Goal: Transaction & Acquisition: Purchase product/service

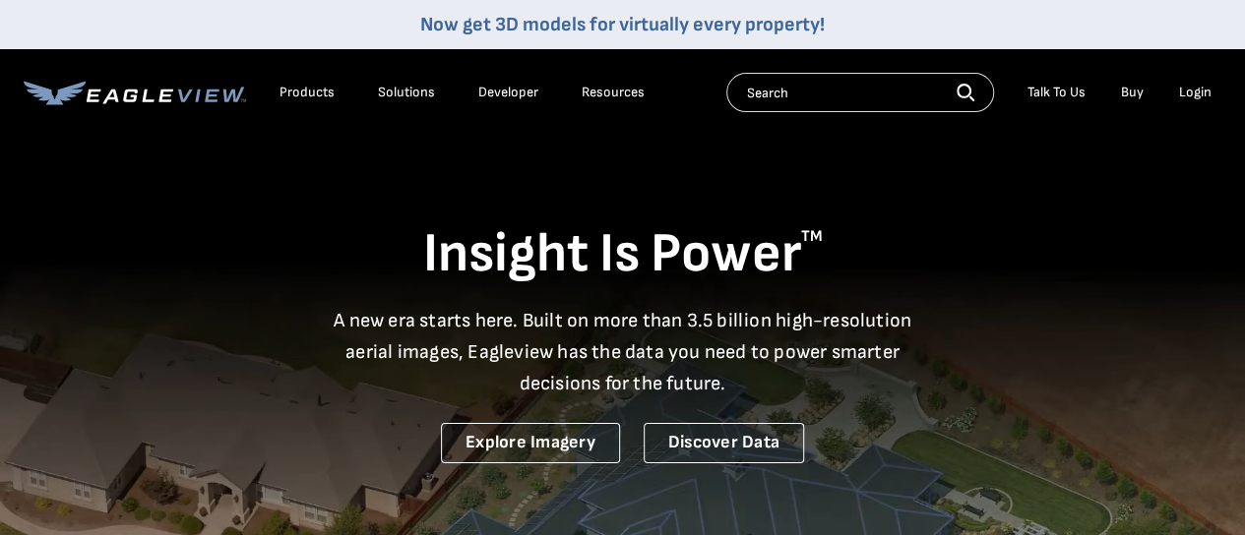
click at [1183, 92] on div "Login" at bounding box center [1195, 93] width 32 height 18
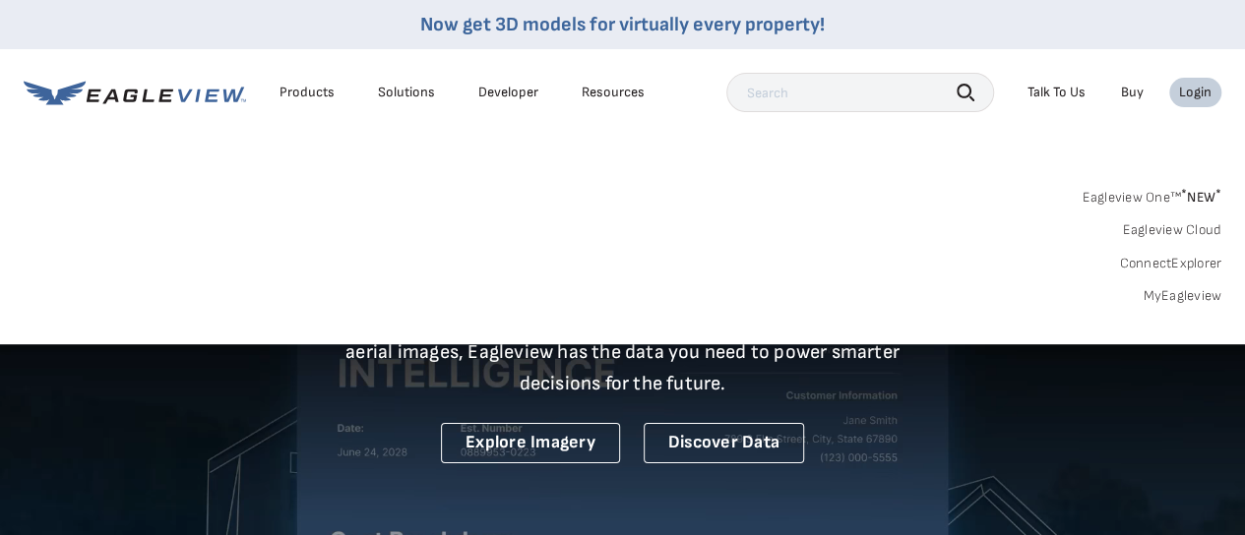
click at [1179, 294] on link "MyEagleview" at bounding box center [1182, 296] width 79 height 18
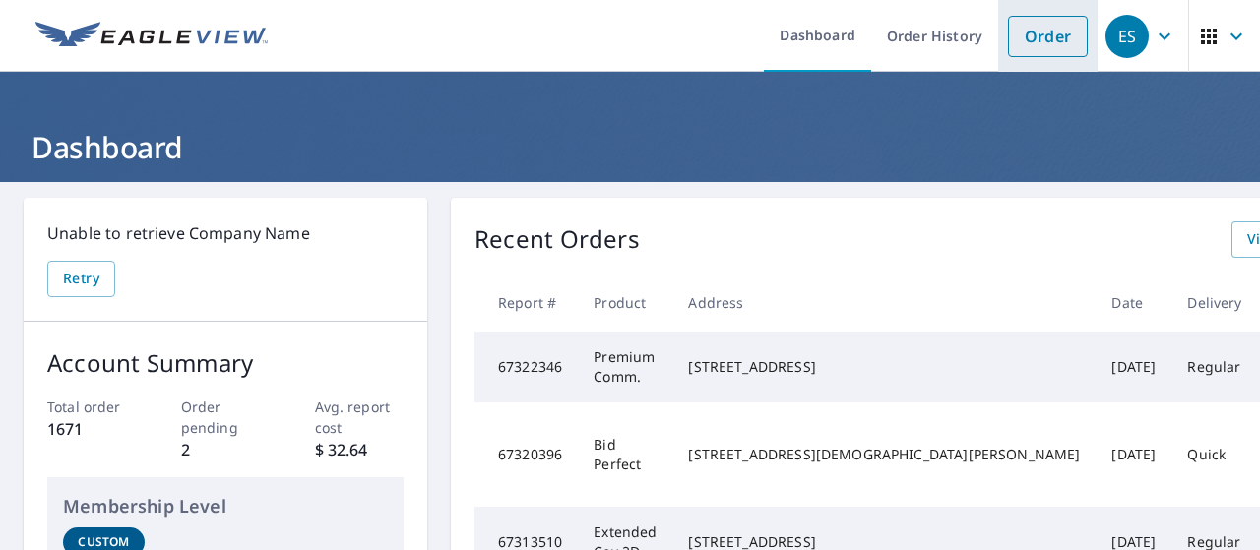
click at [1020, 50] on link "Order" at bounding box center [1048, 36] width 80 height 41
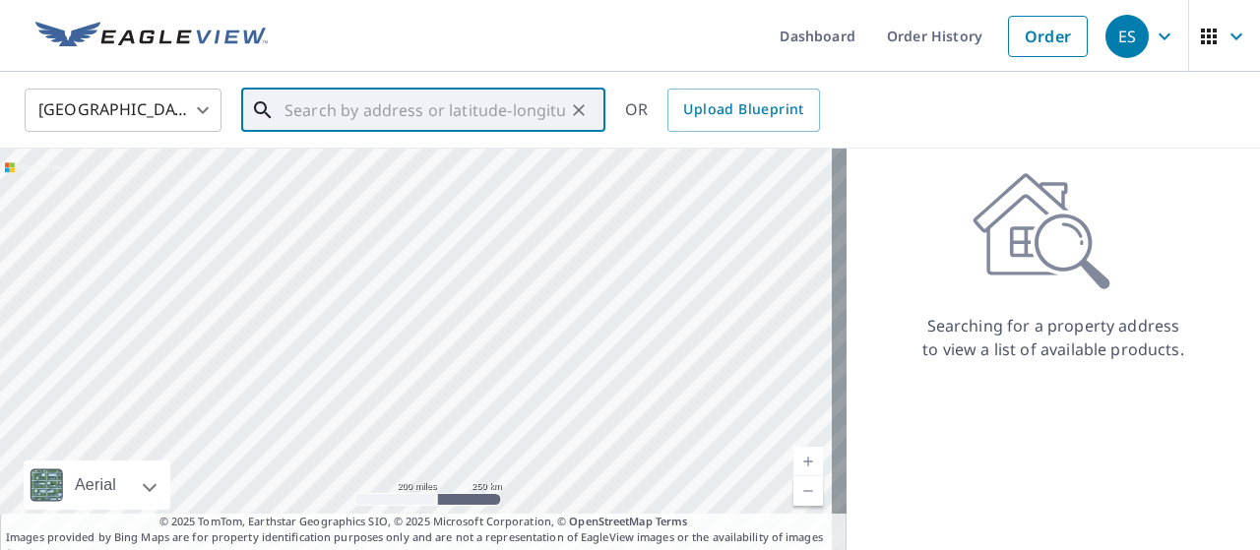
click at [318, 120] on input "text" at bounding box center [424, 110] width 280 height 55
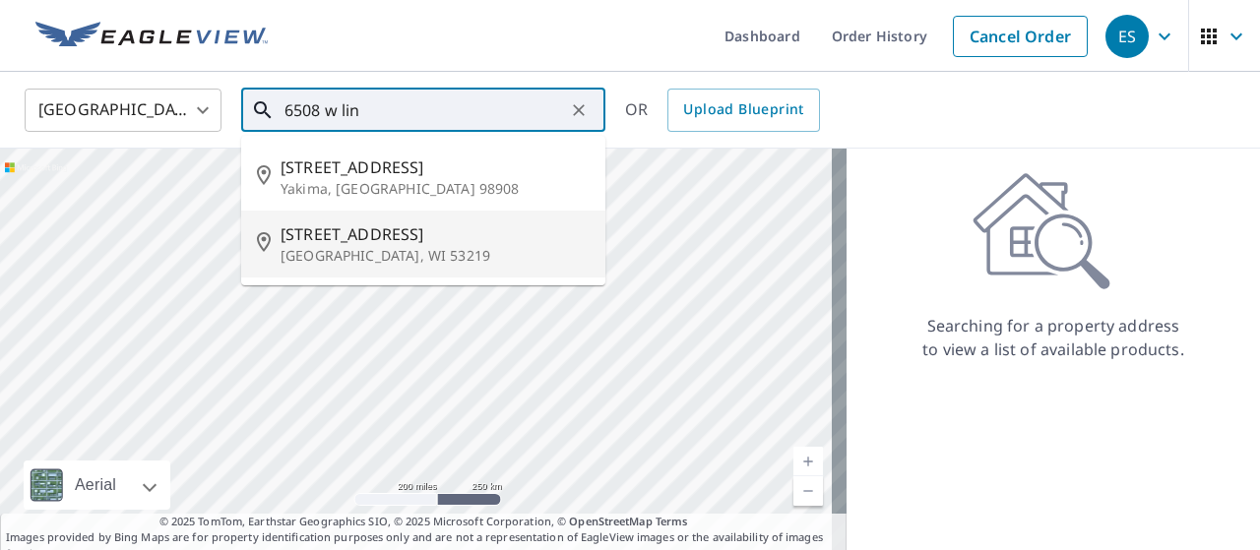
click at [366, 231] on span "[STREET_ADDRESS]" at bounding box center [434, 234] width 309 height 24
type input "[STREET_ADDRESS]"
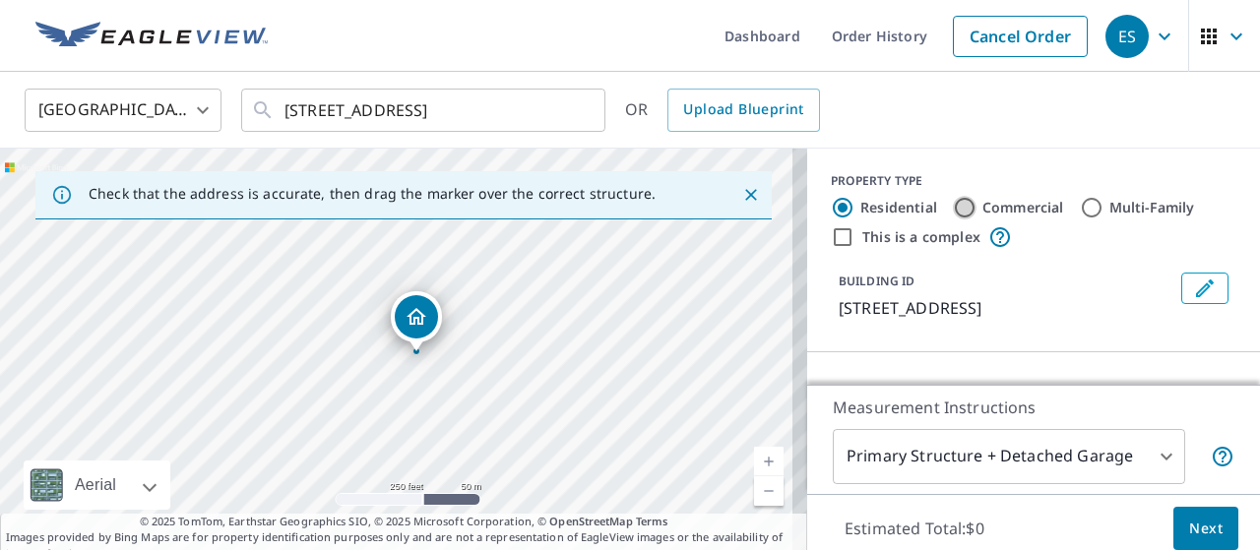
click at [953, 207] on input "Commercial" at bounding box center [965, 208] width 24 height 24
radio input "true"
type input "4"
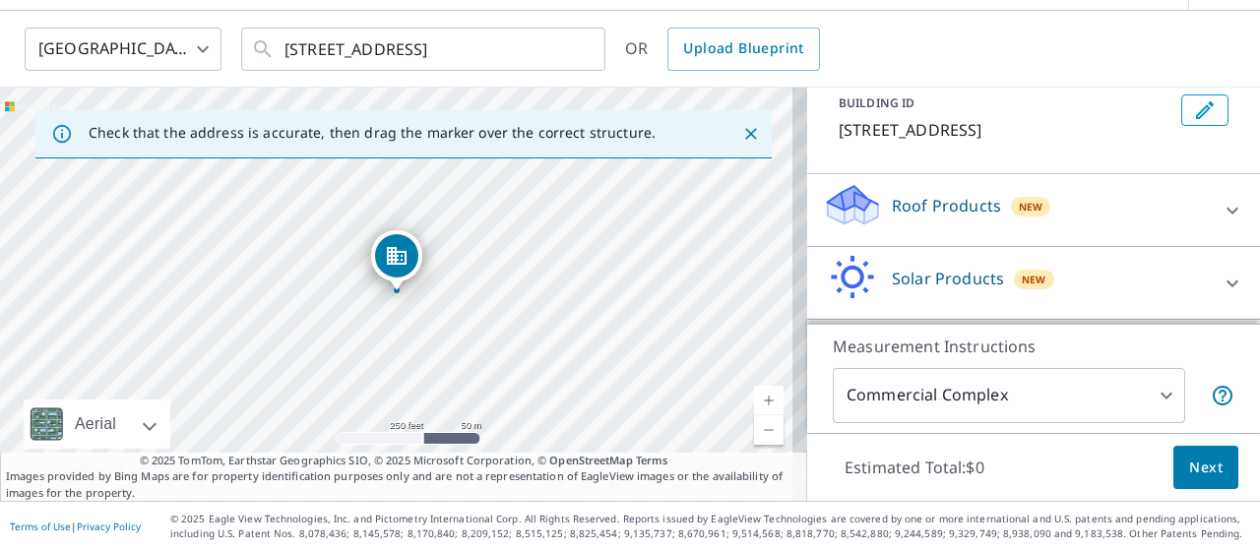
scroll to position [157, 0]
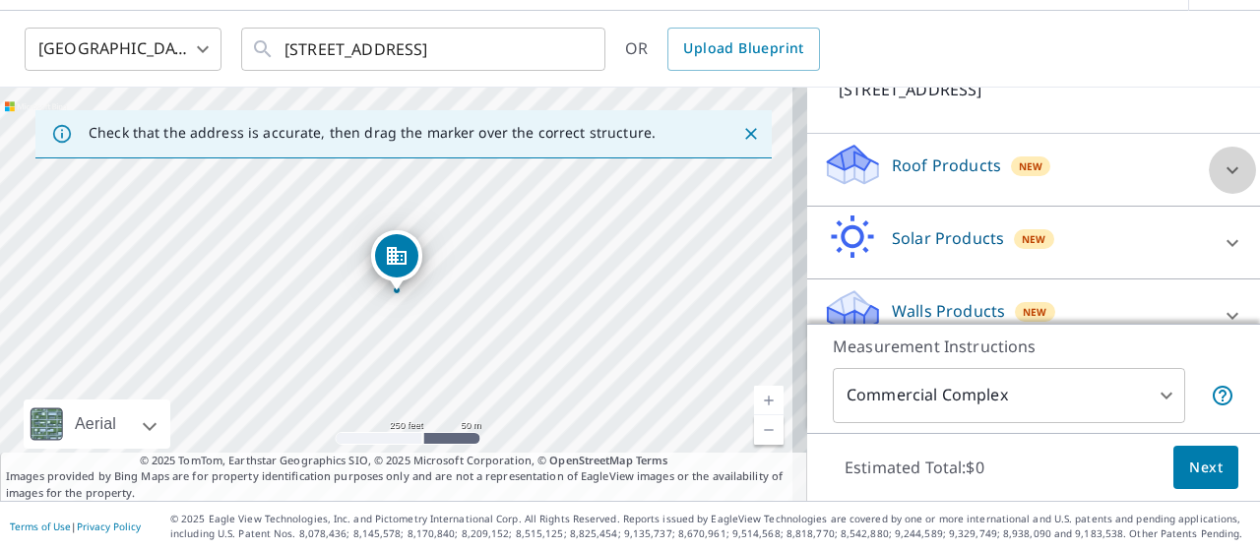
click at [1220, 168] on icon at bounding box center [1232, 170] width 24 height 24
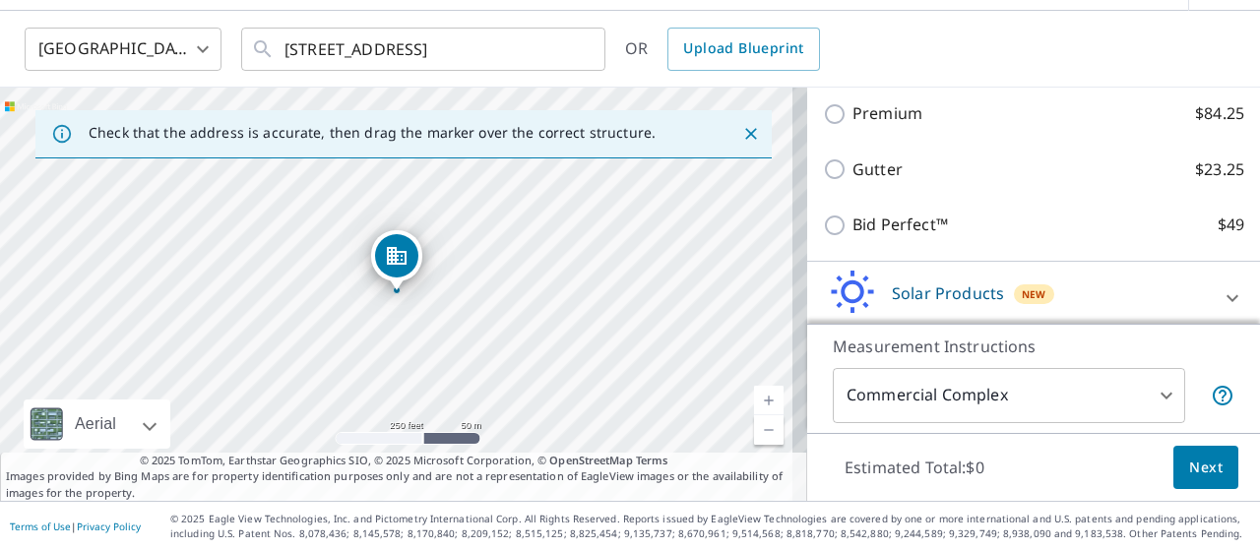
scroll to position [276, 0]
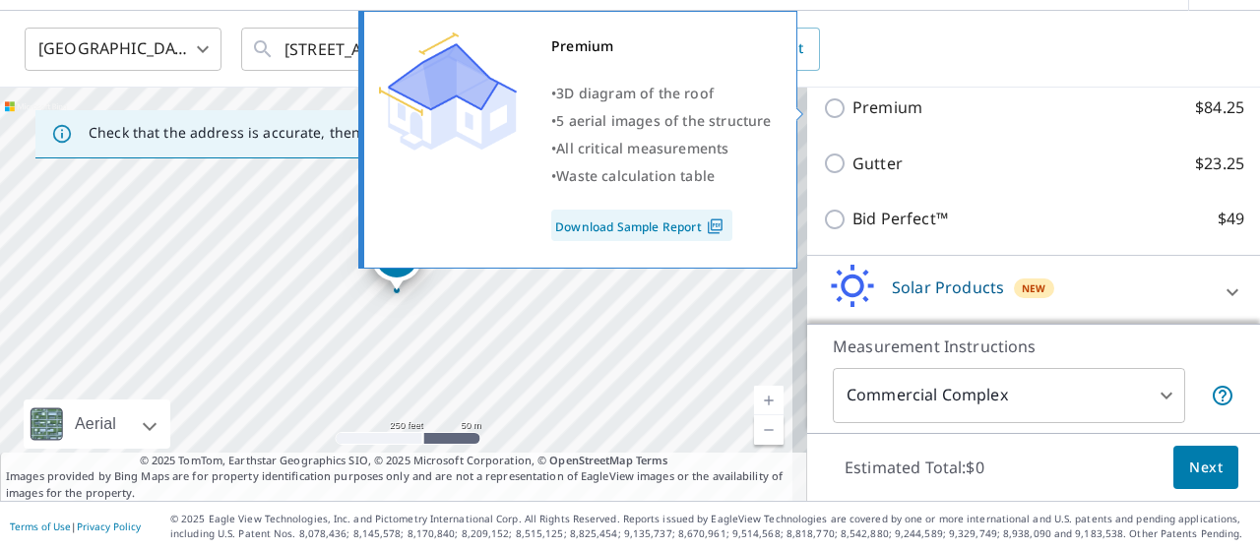
click at [823, 108] on input "Premium $84.25" at bounding box center [838, 108] width 30 height 24
checkbox input "true"
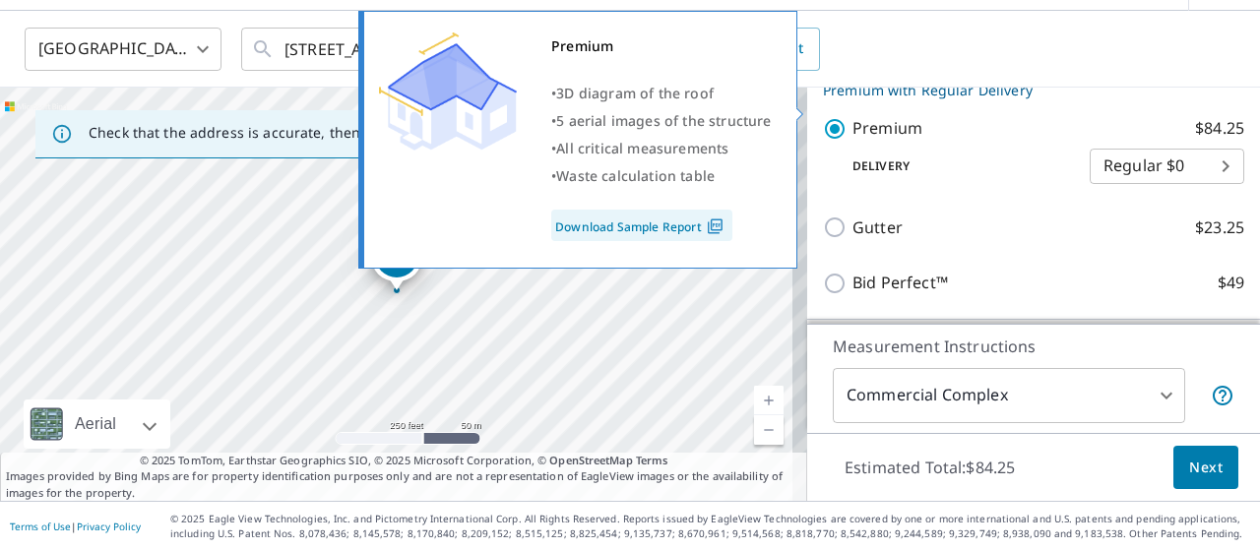
scroll to position [295, 0]
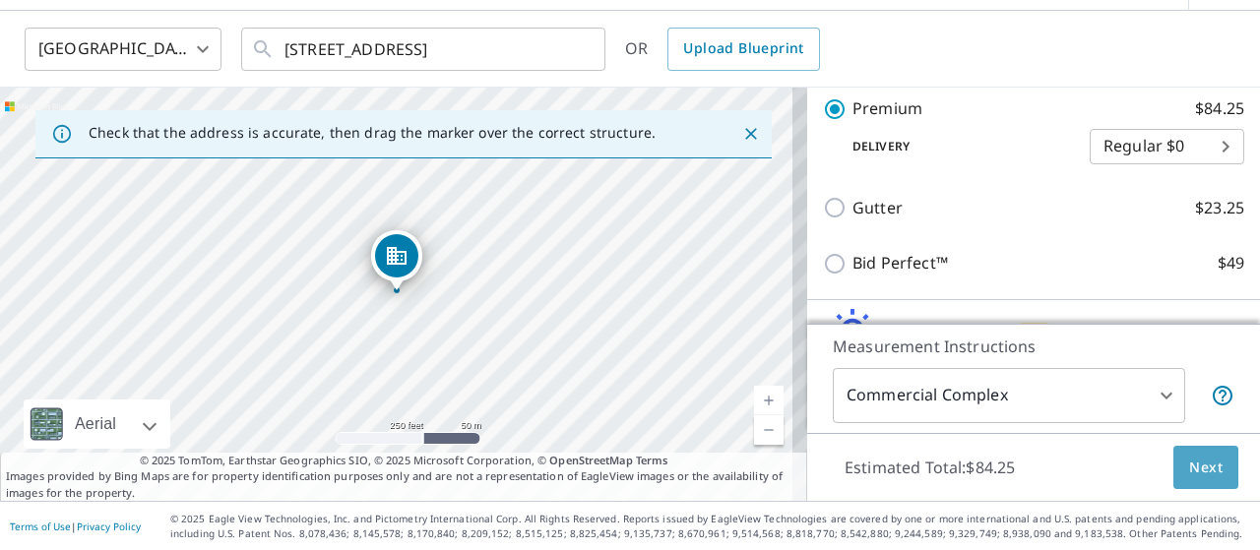
click at [1202, 473] on span "Next" at bounding box center [1205, 468] width 33 height 25
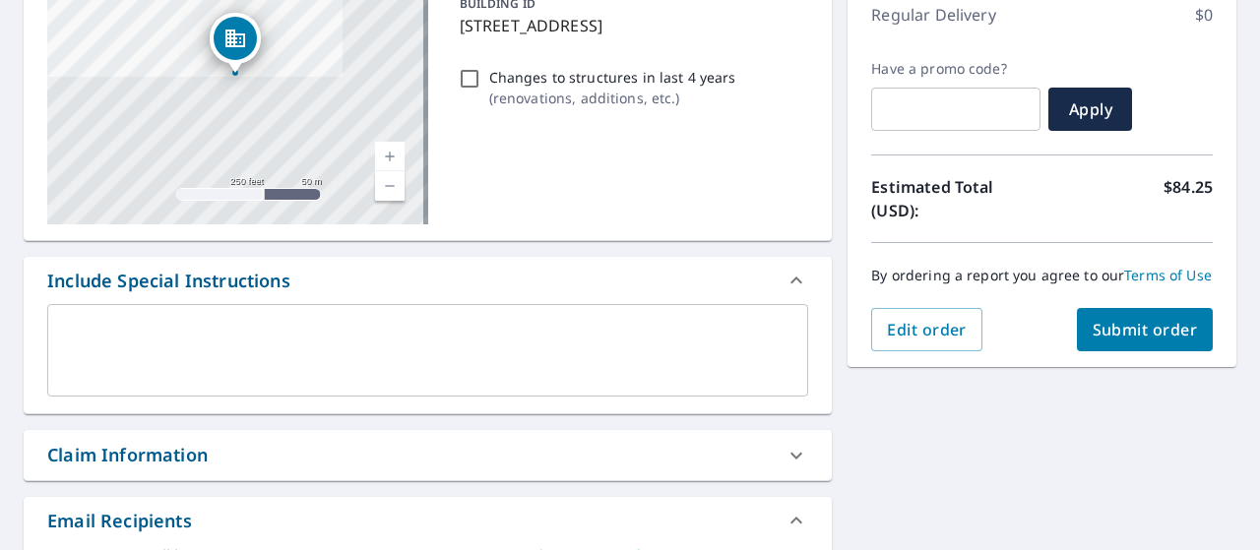
scroll to position [297, 0]
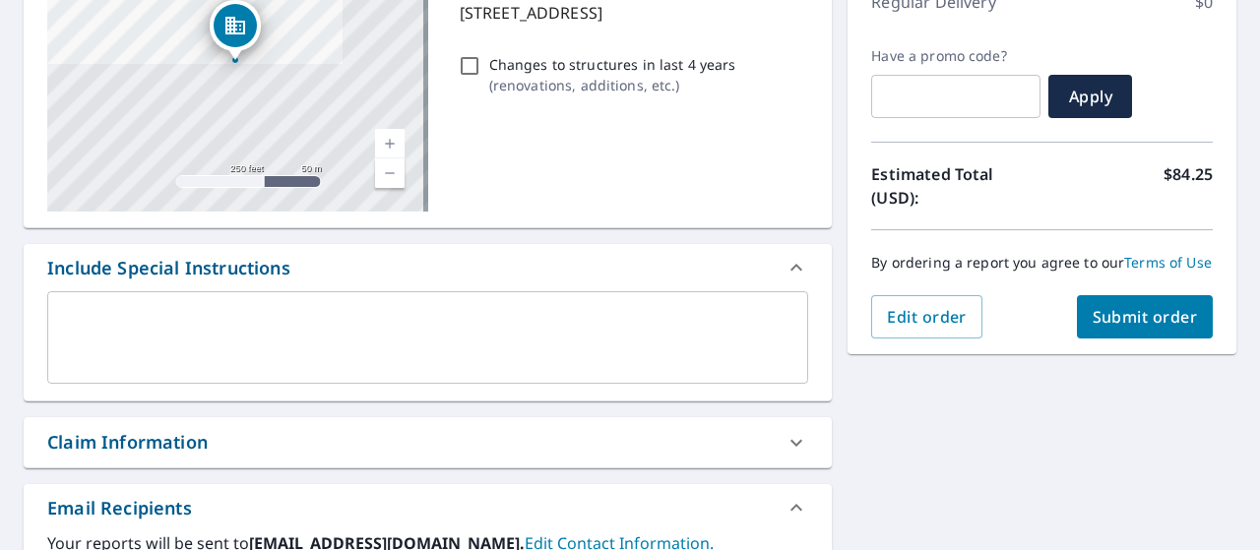
click at [1149, 328] on span "Submit order" at bounding box center [1144, 317] width 105 height 22
